Goal: Navigation & Orientation: Understand site structure

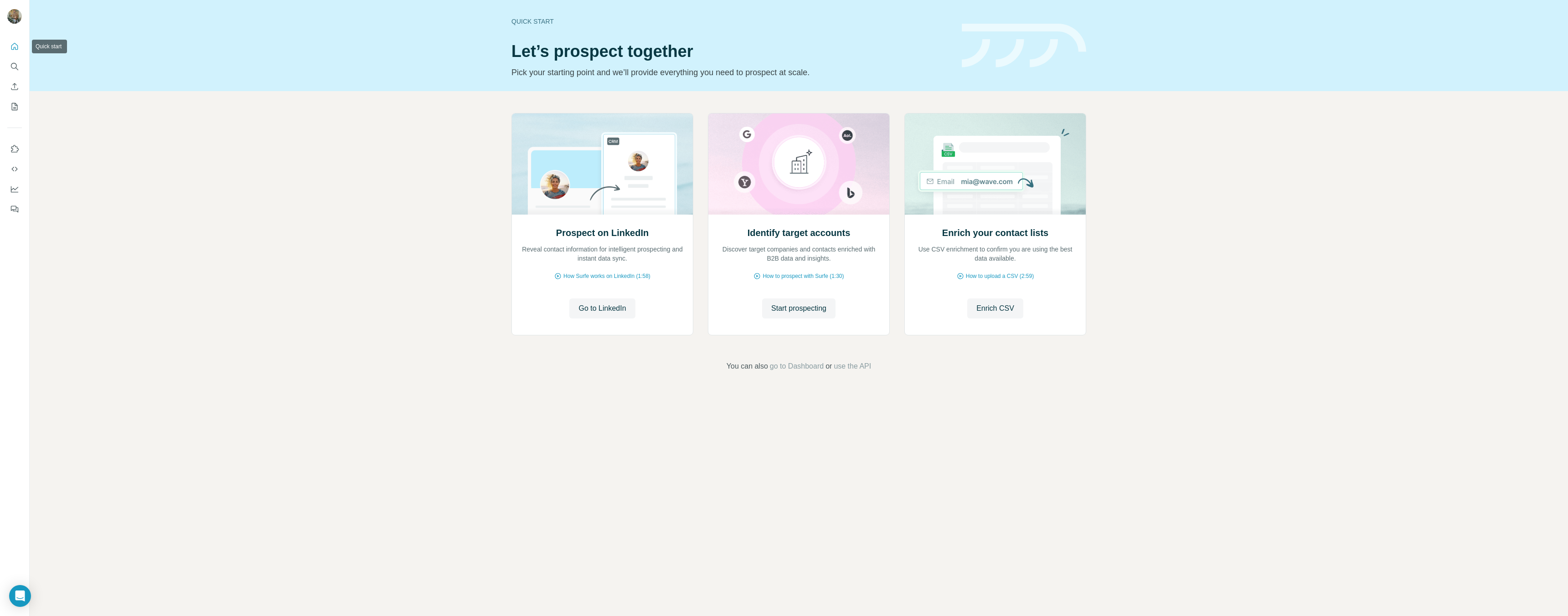
click at [13, 44] on icon "Quick start" at bounding box center [14, 46] width 9 height 9
click at [14, 44] on icon "Quick start" at bounding box center [14, 46] width 9 height 9
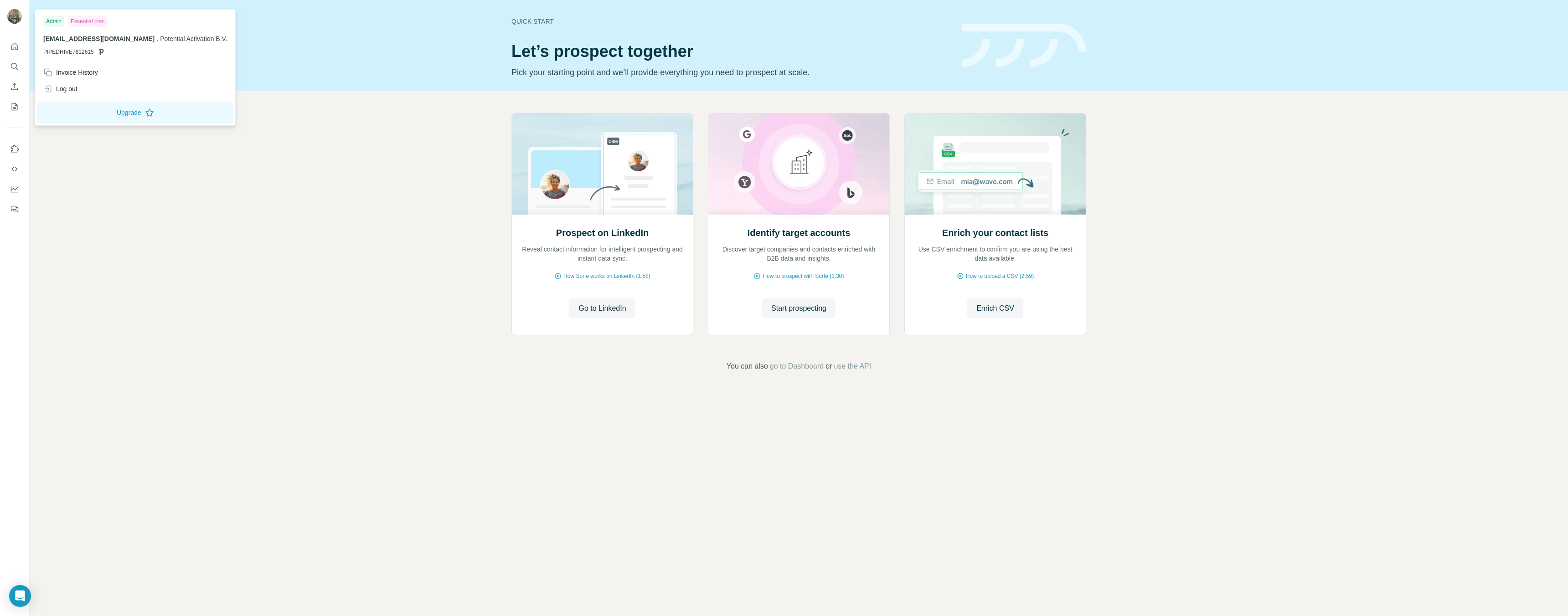
click at [14, 16] on img at bounding box center [15, 17] width 15 height 15
click at [12, 107] on icon "My lists" at bounding box center [14, 107] width 9 height 9
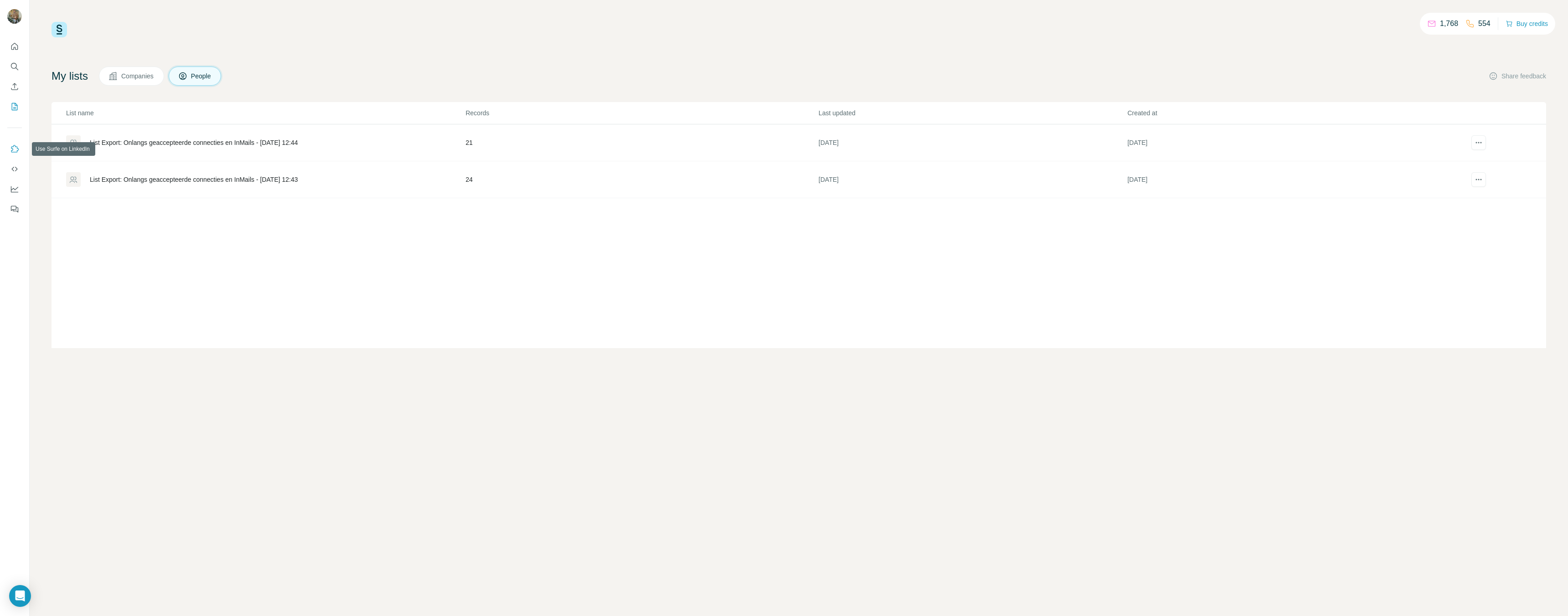
click at [15, 150] on icon "Use Surfe on LinkedIn" at bounding box center [14, 149] width 9 height 9
click at [13, 186] on icon "Dashboard" at bounding box center [14, 189] width 9 height 9
